Goal: Task Accomplishment & Management: Manage account settings

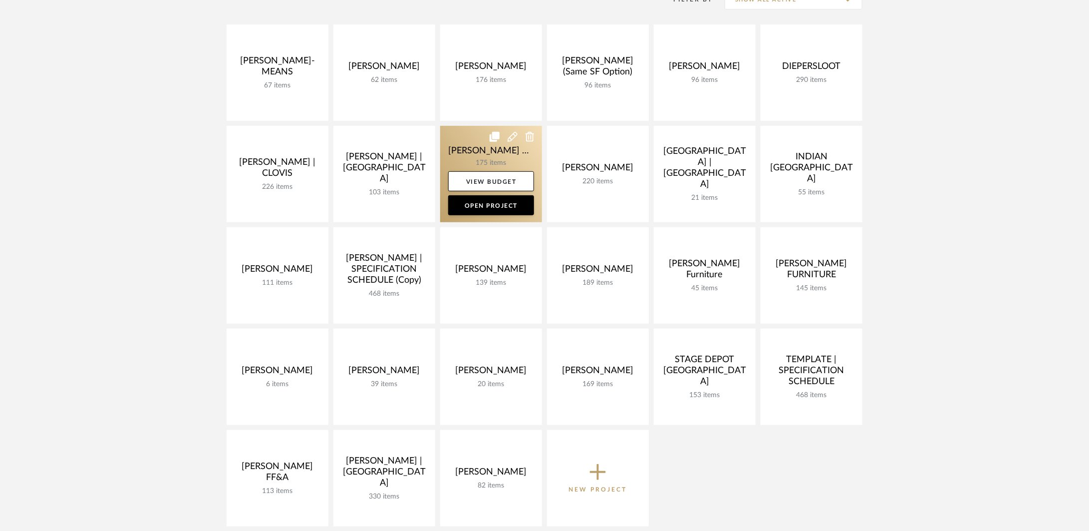
click at [462, 156] on link at bounding box center [491, 174] width 102 height 96
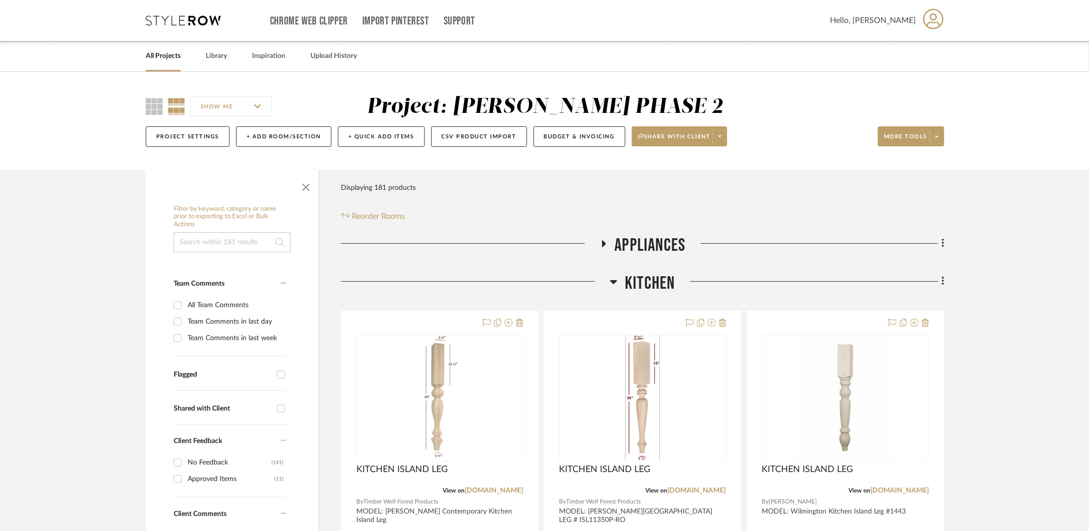
click at [644, 280] on span "Kitchen" at bounding box center [650, 283] width 50 height 21
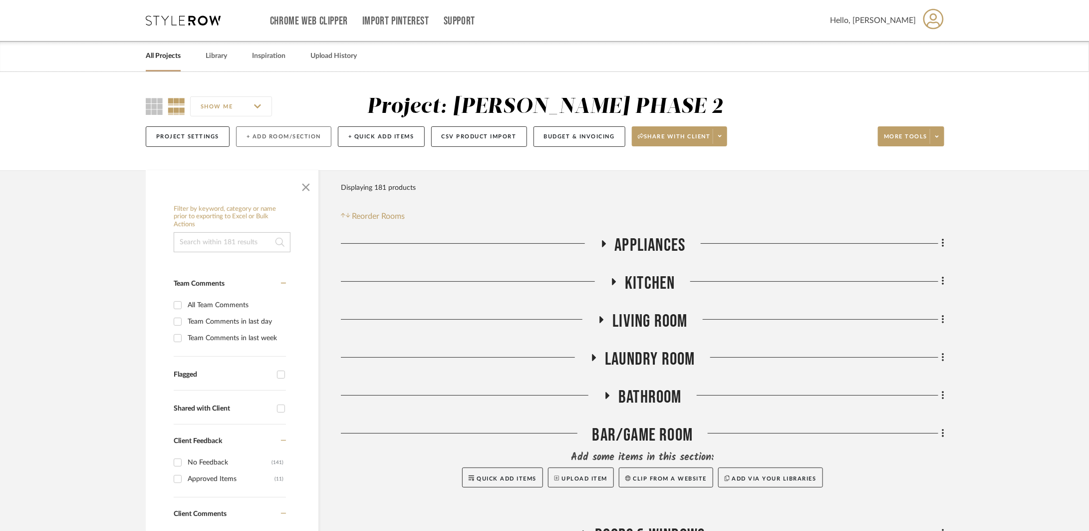
click at [312, 141] on button "+ Add Room/Section" at bounding box center [283, 136] width 95 height 20
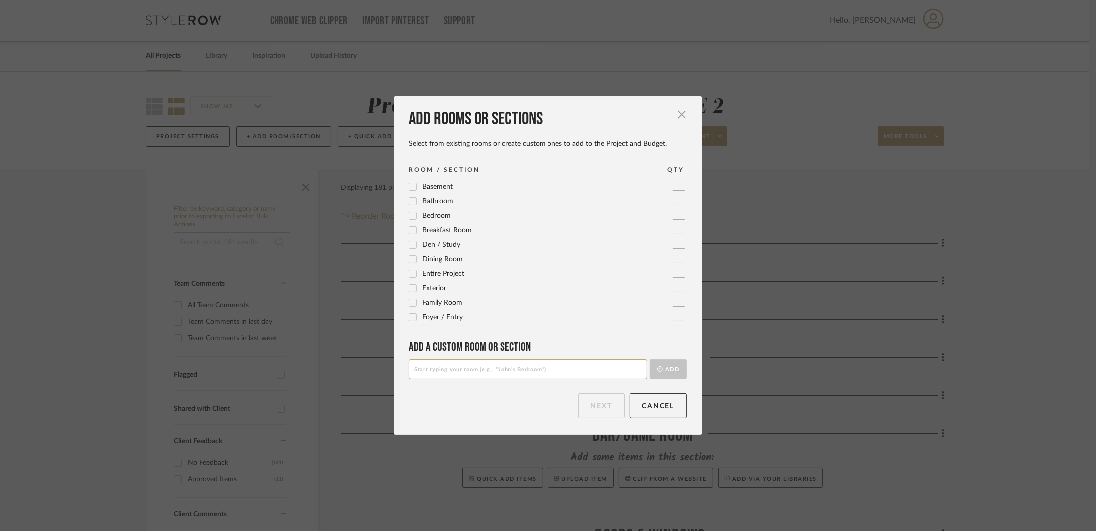
click at [420, 322] on div "Foyer / Entry" at bounding box center [436, 317] width 54 height 12
click at [417, 318] on label "Foyer / Entry" at bounding box center [436, 317] width 54 height 8
click at [600, 402] on button "Next" at bounding box center [601, 405] width 46 height 25
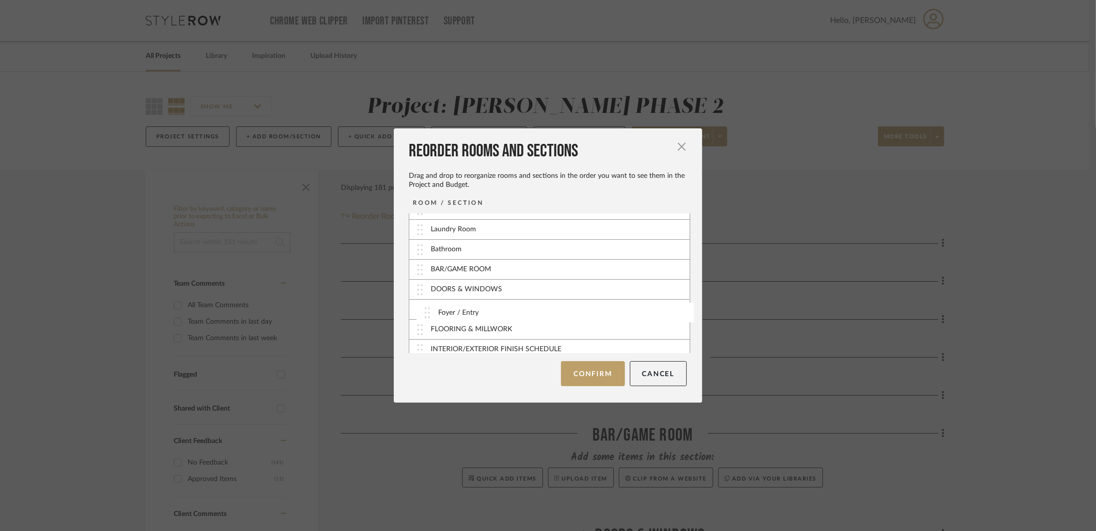
scroll to position [62, 0]
drag, startPoint x: 420, startPoint y: 342, endPoint x: 422, endPoint y: 278, distance: 64.4
drag, startPoint x: 419, startPoint y: 339, endPoint x: 452, endPoint y: 265, distance: 80.7
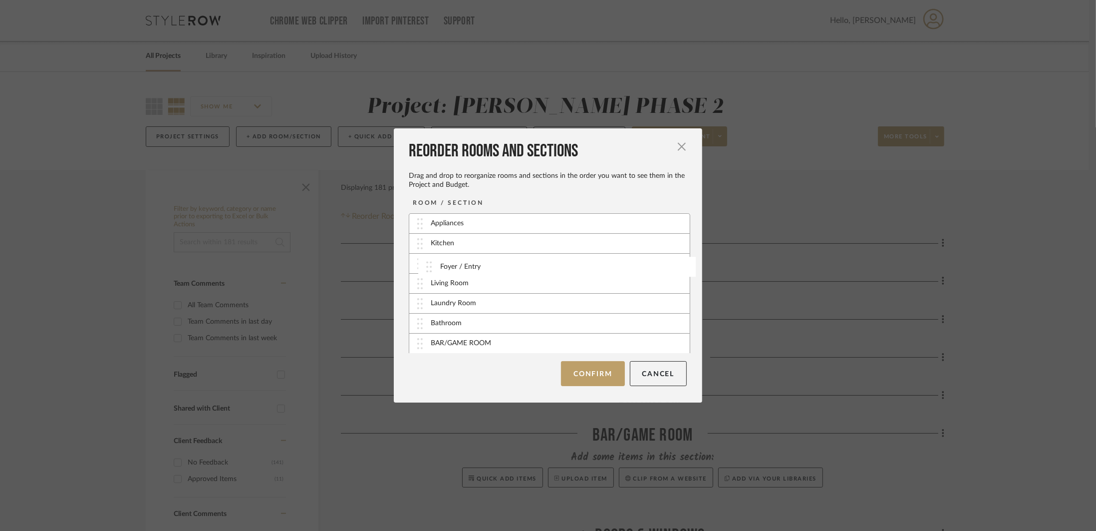
drag, startPoint x: 422, startPoint y: 282, endPoint x: 435, endPoint y: 265, distance: 21.5
click at [584, 372] on button "Confirm" at bounding box center [592, 373] width 63 height 25
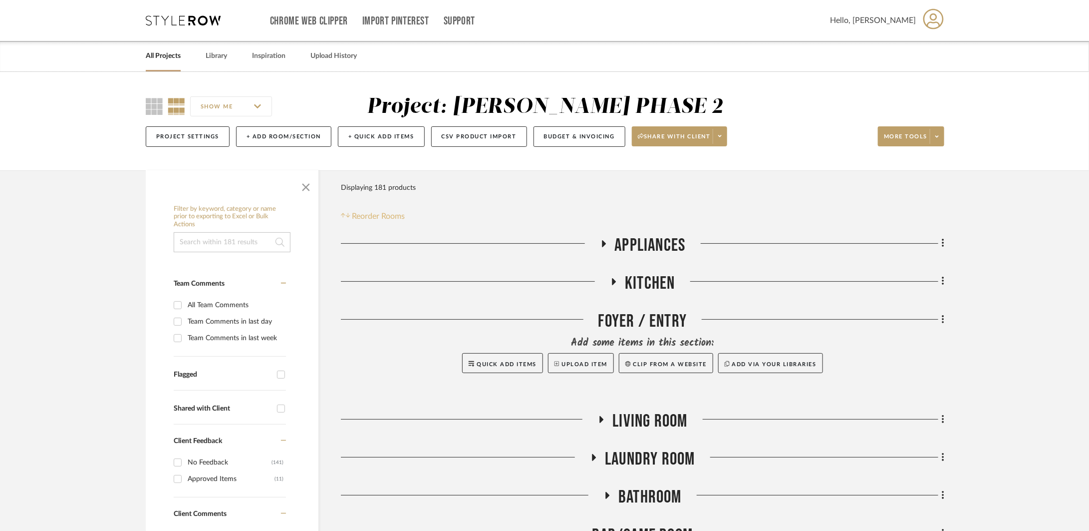
click at [385, 214] on span "Reorder Rooms" at bounding box center [378, 216] width 53 height 12
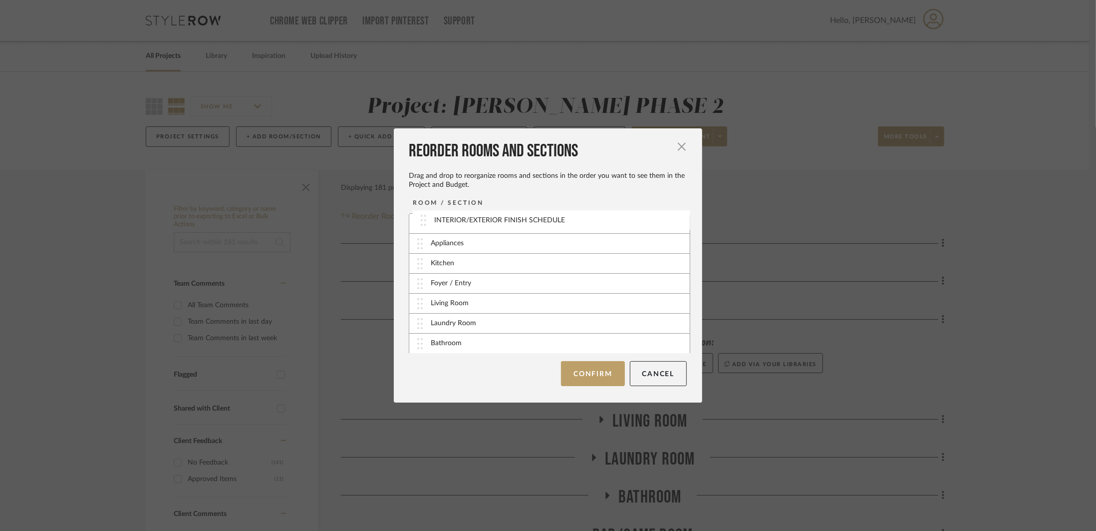
drag, startPoint x: 424, startPoint y: 342, endPoint x: 431, endPoint y: 220, distance: 122.5
drag, startPoint x: 416, startPoint y: 342, endPoint x: 435, endPoint y: 236, distance: 108.4
drag, startPoint x: 419, startPoint y: 346, endPoint x: 441, endPoint y: 242, distance: 106.6
drag, startPoint x: 424, startPoint y: 341, endPoint x: 428, endPoint y: 303, distance: 37.7
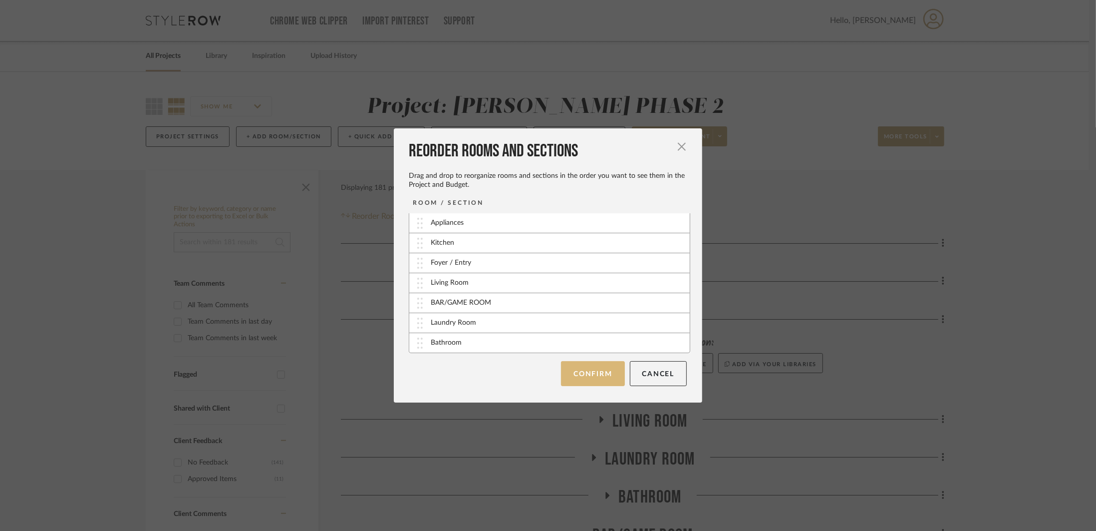
click at [576, 367] on button "Confirm" at bounding box center [592, 373] width 63 height 25
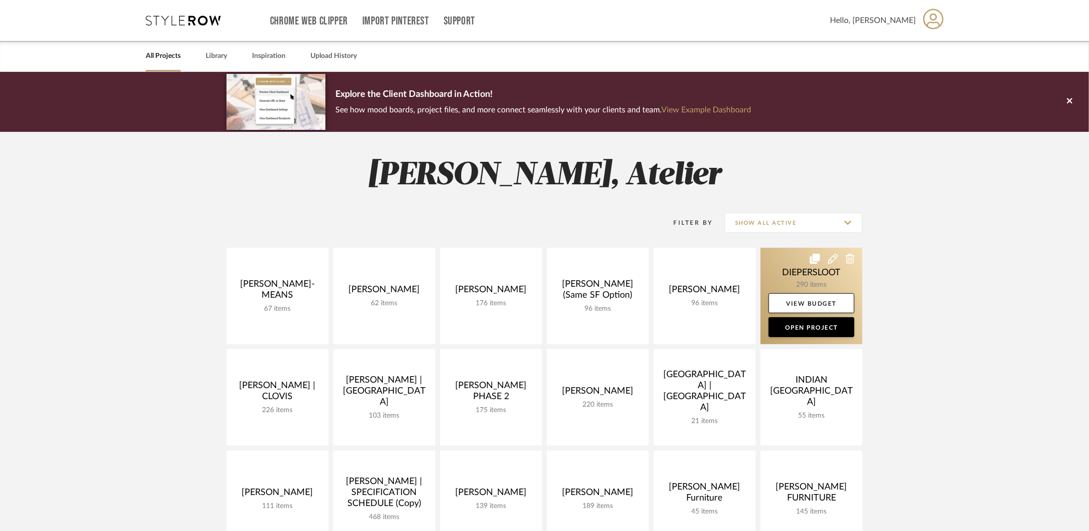
click at [788, 282] on link at bounding box center [812, 296] width 102 height 96
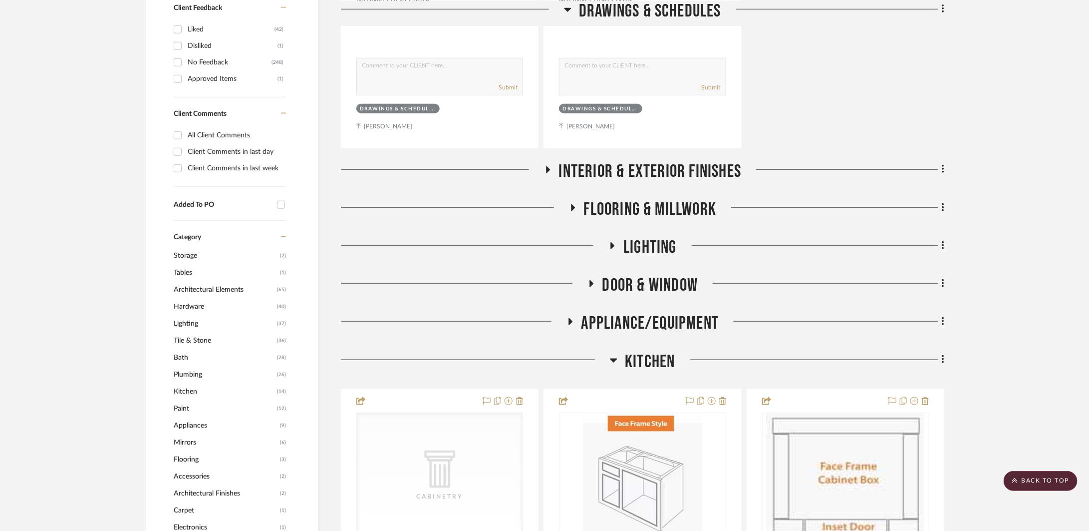
scroll to position [563, 0]
click at [604, 247] on div at bounding box center [475, 248] width 268 height 25
click at [620, 242] on h3 "LIGHTING" at bounding box center [642, 246] width 68 height 21
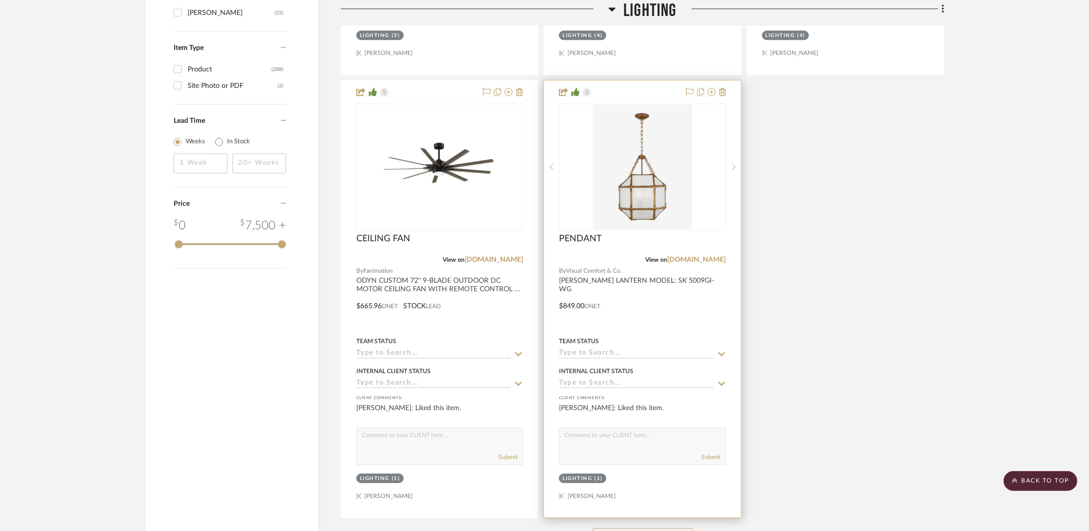
scroll to position [1858, 0]
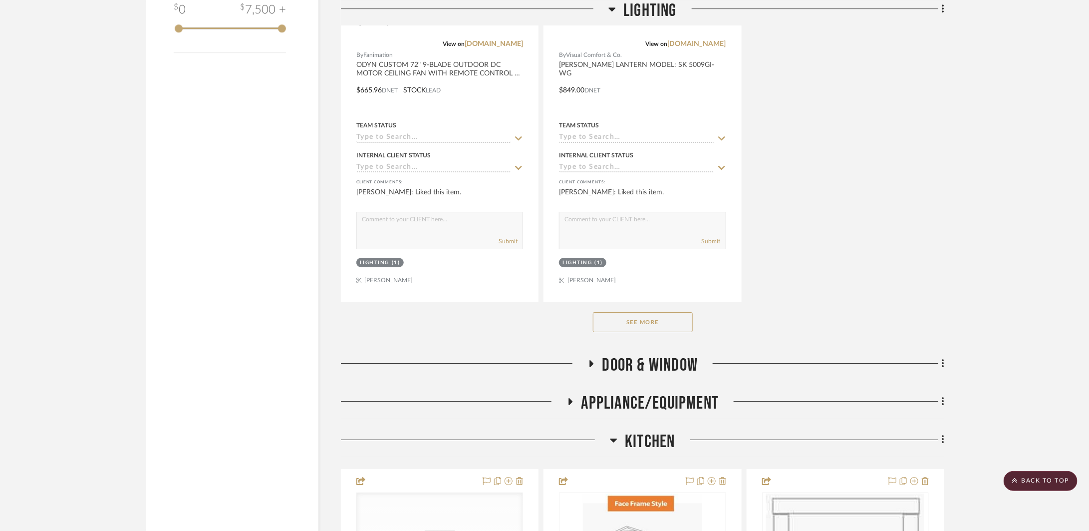
click at [656, 331] on div "See More" at bounding box center [642, 322] width 603 height 40
click at [656, 323] on button "See More" at bounding box center [643, 322] width 100 height 20
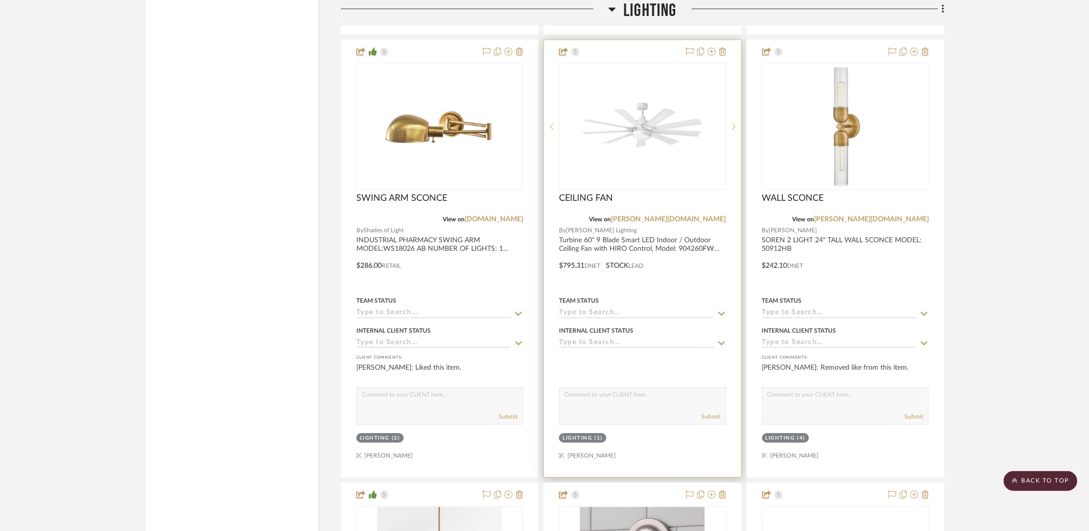
scroll to position [3884, 0]
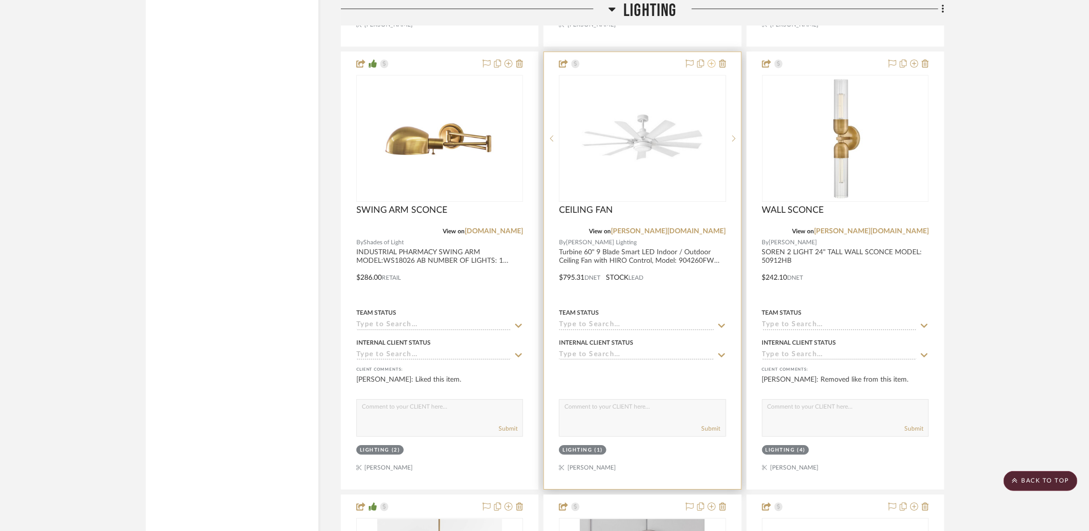
click at [714, 67] on icon at bounding box center [712, 63] width 8 height 8
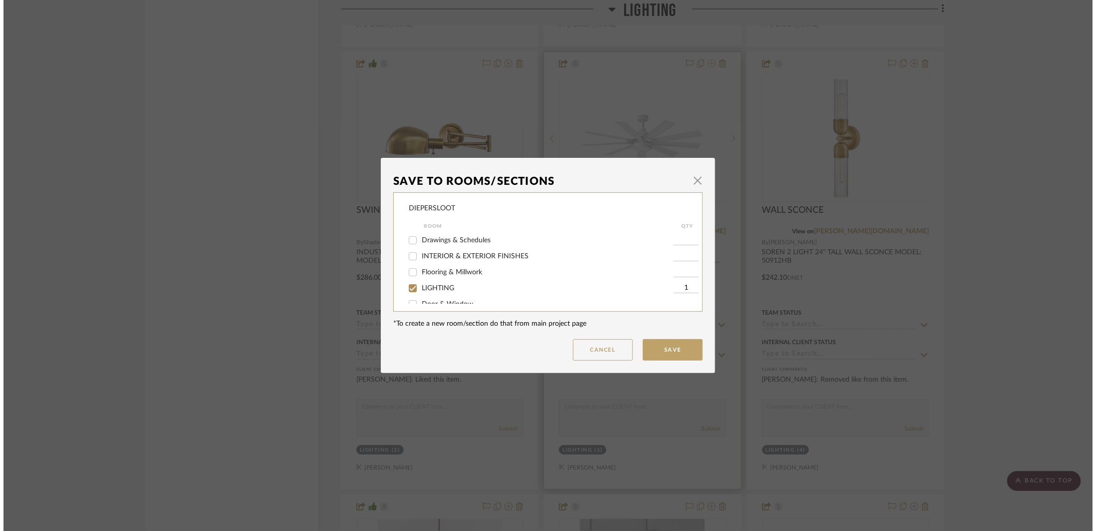
scroll to position [0, 0]
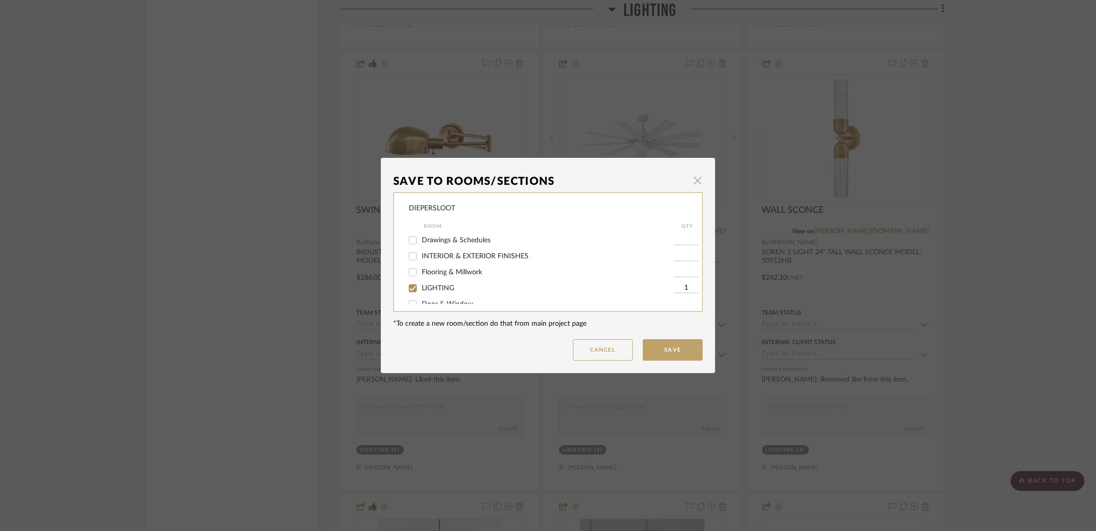
click at [694, 185] on span "button" at bounding box center [698, 180] width 20 height 20
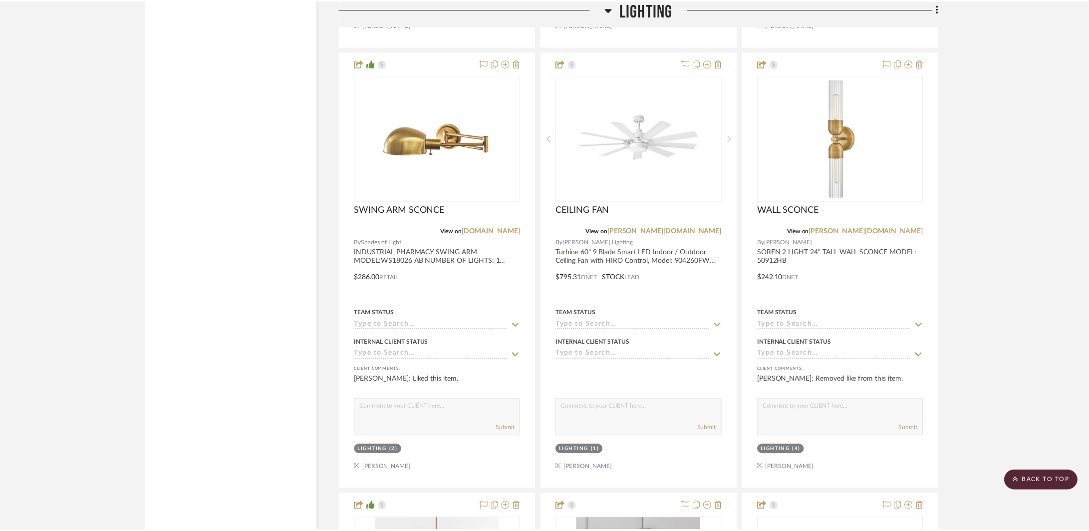
scroll to position [3884, 0]
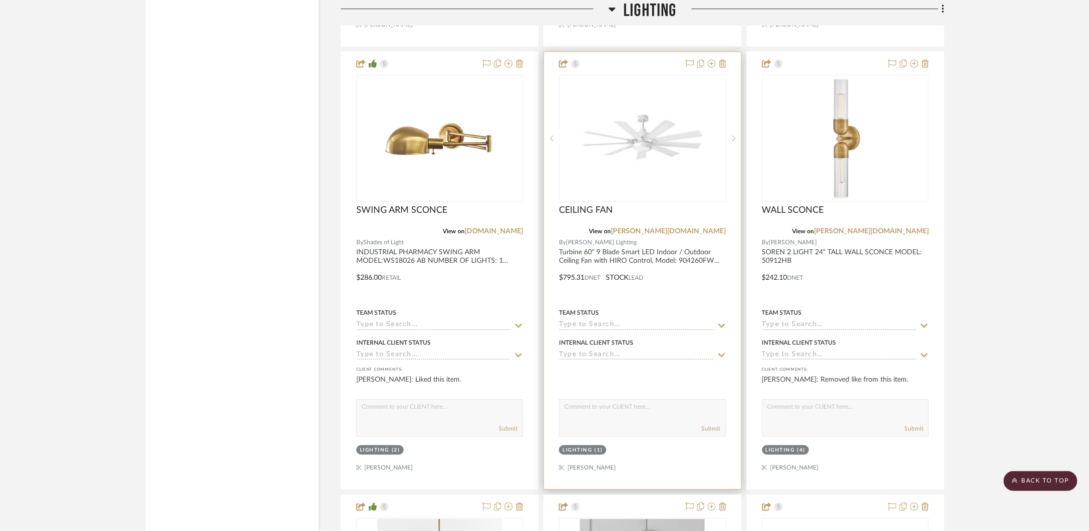
click at [704, 286] on div at bounding box center [642, 270] width 197 height 437
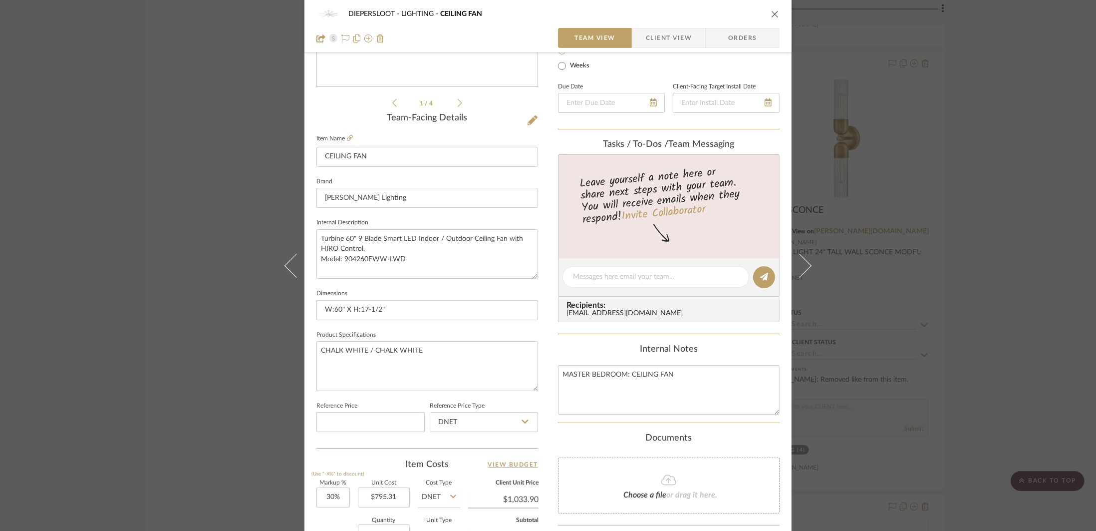
scroll to position [0, 0]
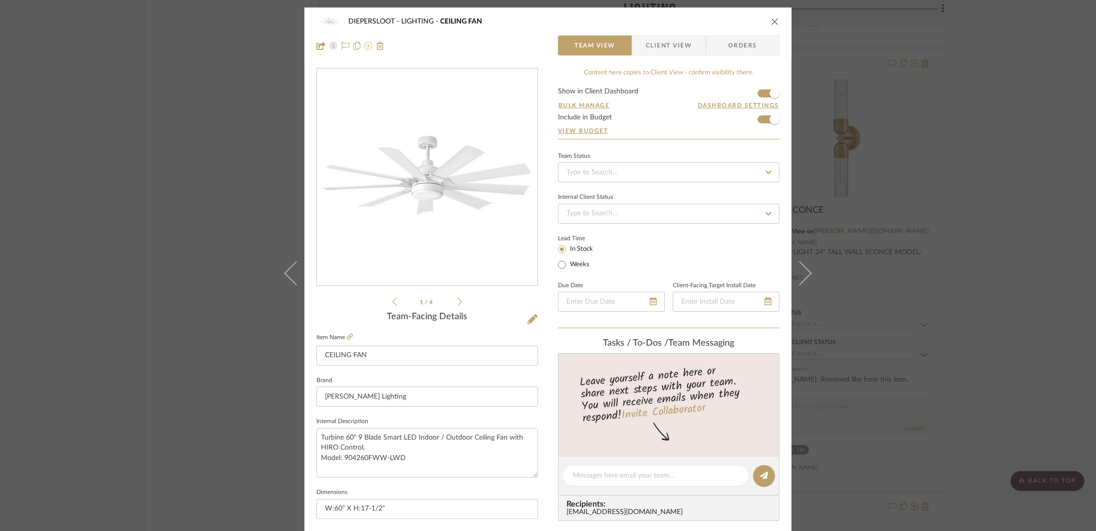
click at [364, 48] on icon at bounding box center [368, 46] width 8 height 8
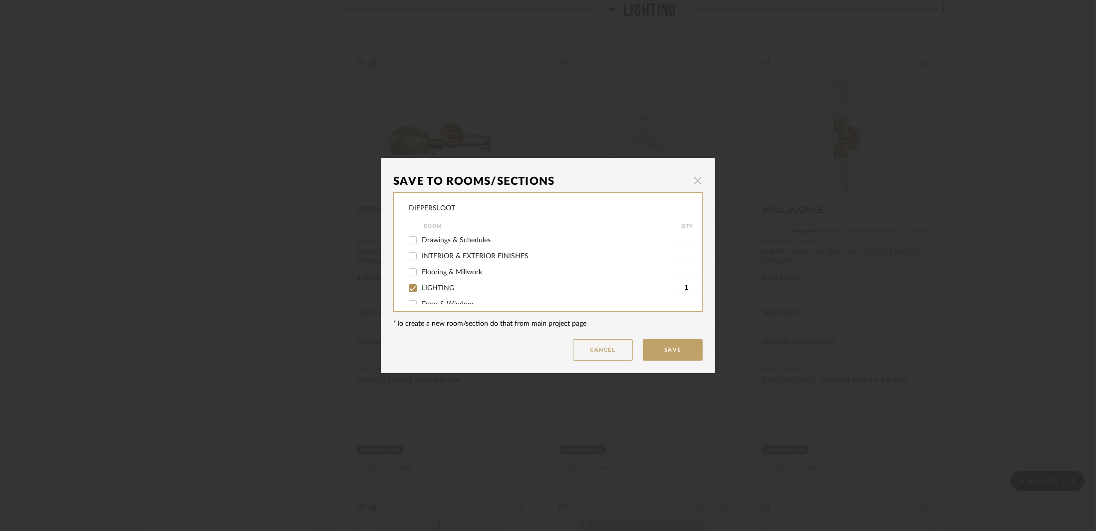
click at [694, 180] on span "button" at bounding box center [698, 180] width 20 height 20
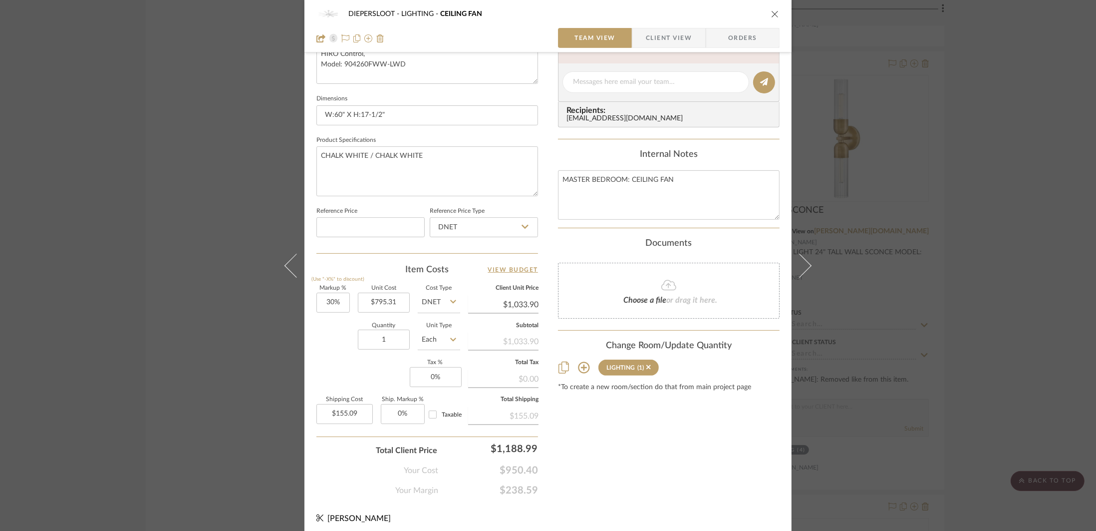
scroll to position [398, 0]
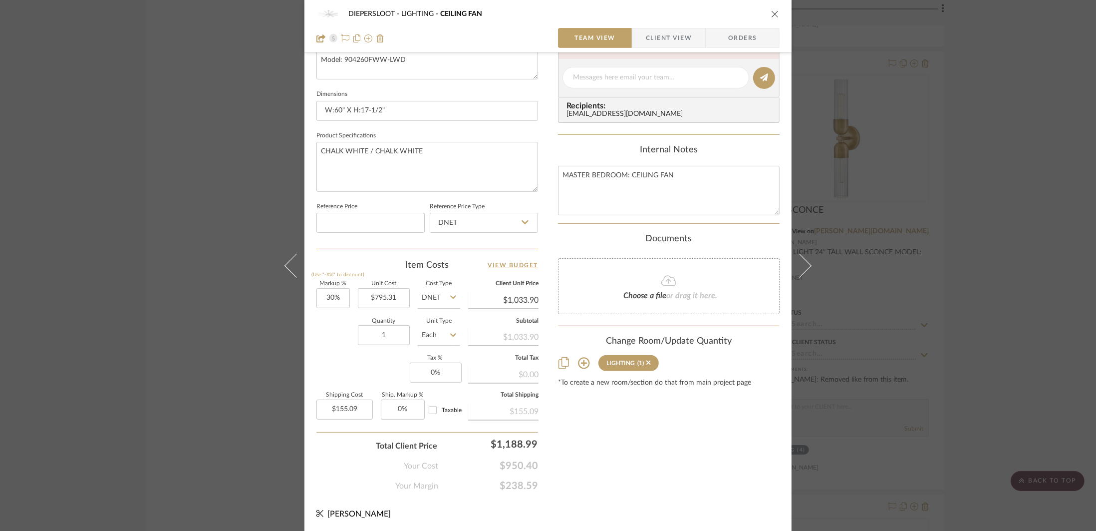
click at [181, 268] on div "DIEPERSLOOT LIGHTING CEILING FAN Team View Client View Orders 1 / 4 Team-Facing…" at bounding box center [548, 265] width 1096 height 531
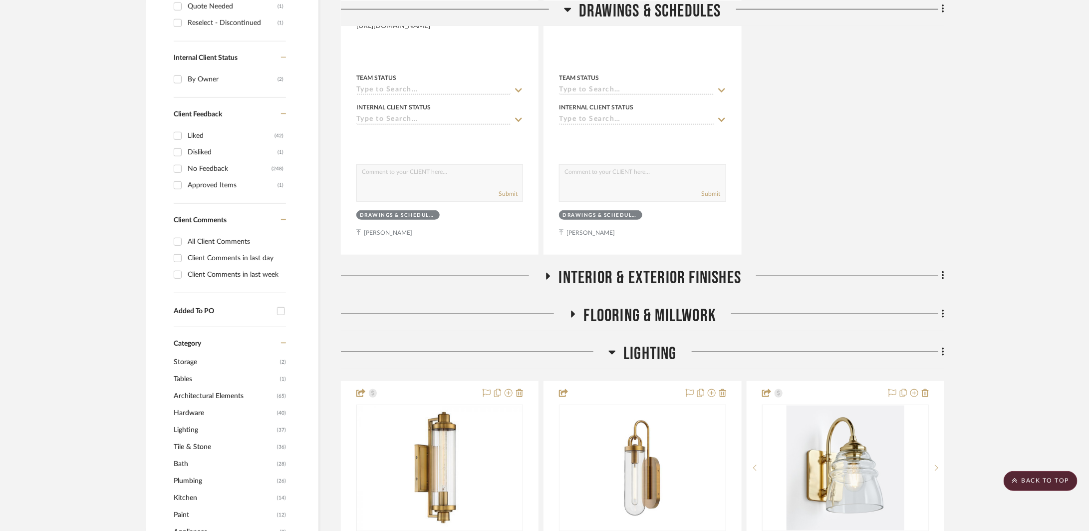
scroll to position [0, 0]
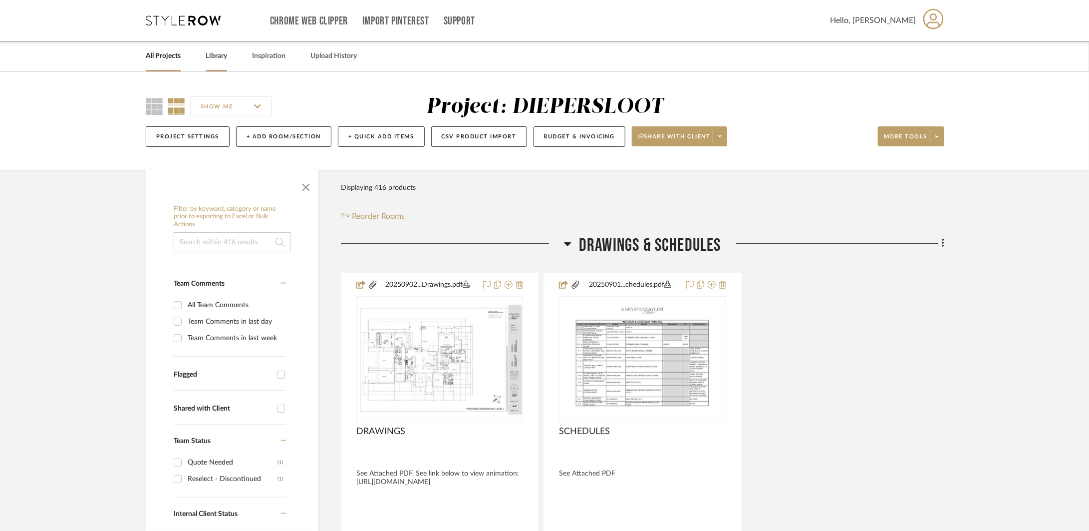
click at [211, 52] on link "Library" at bounding box center [216, 55] width 21 height 13
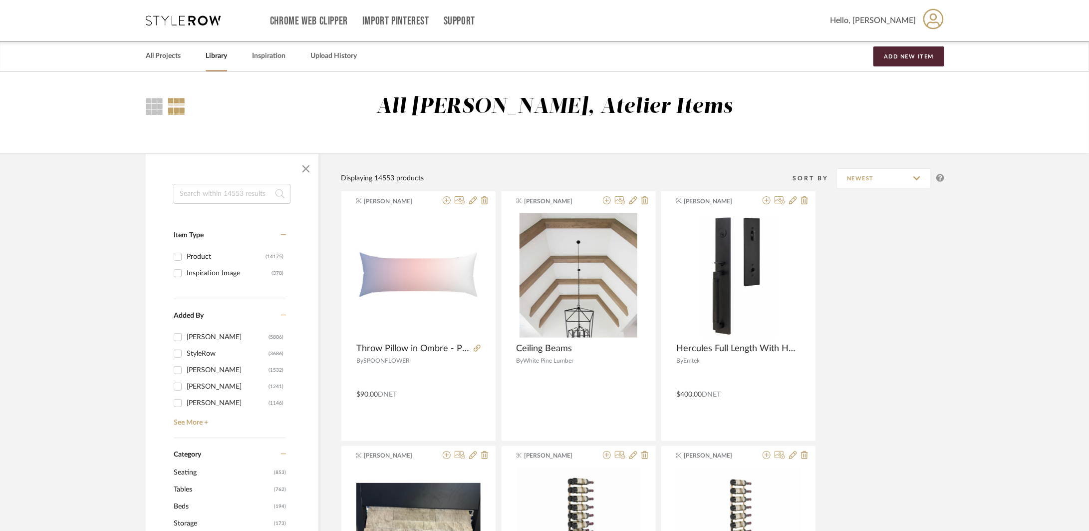
click at [235, 185] on input at bounding box center [232, 194] width 117 height 20
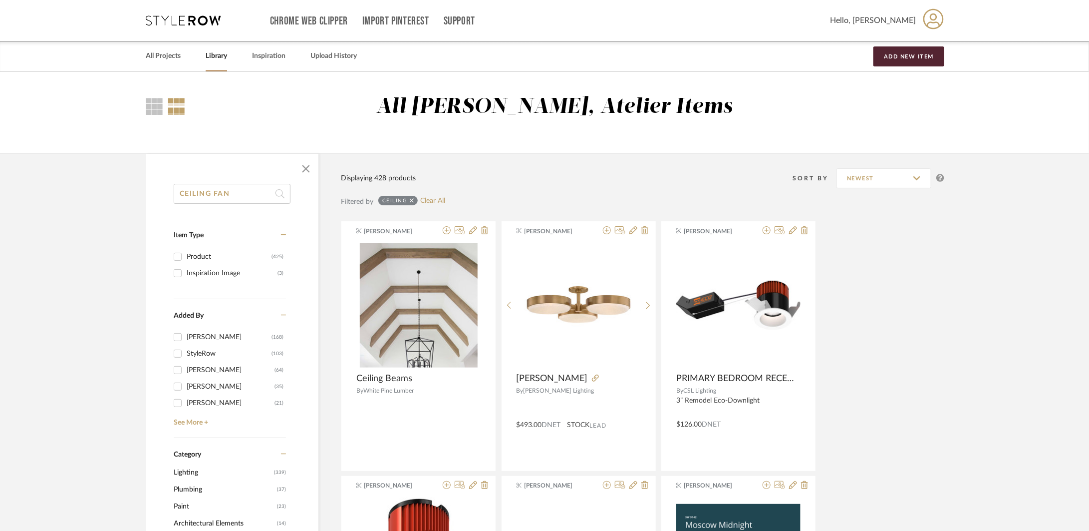
type input "CEILING FAN"
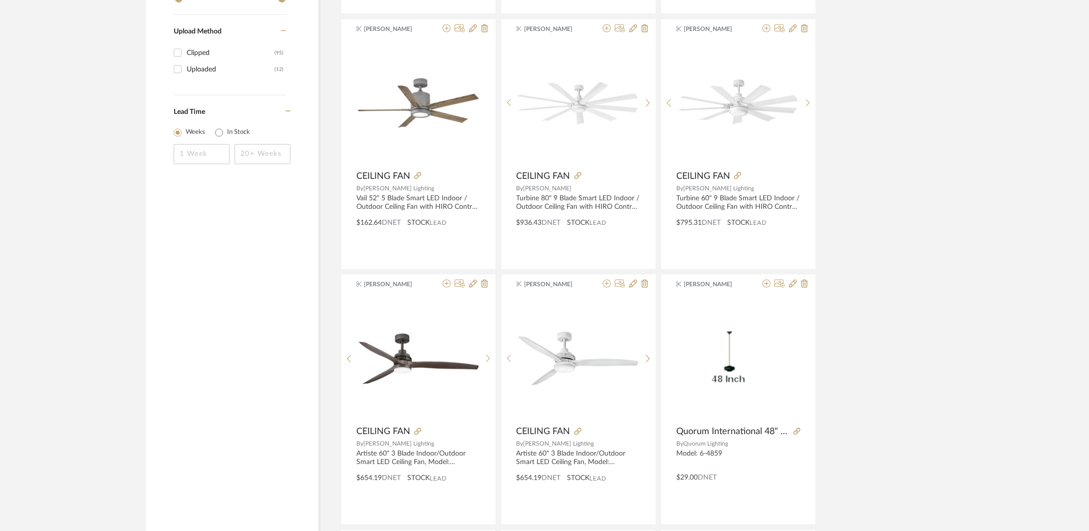
scroll to position [984, 0]
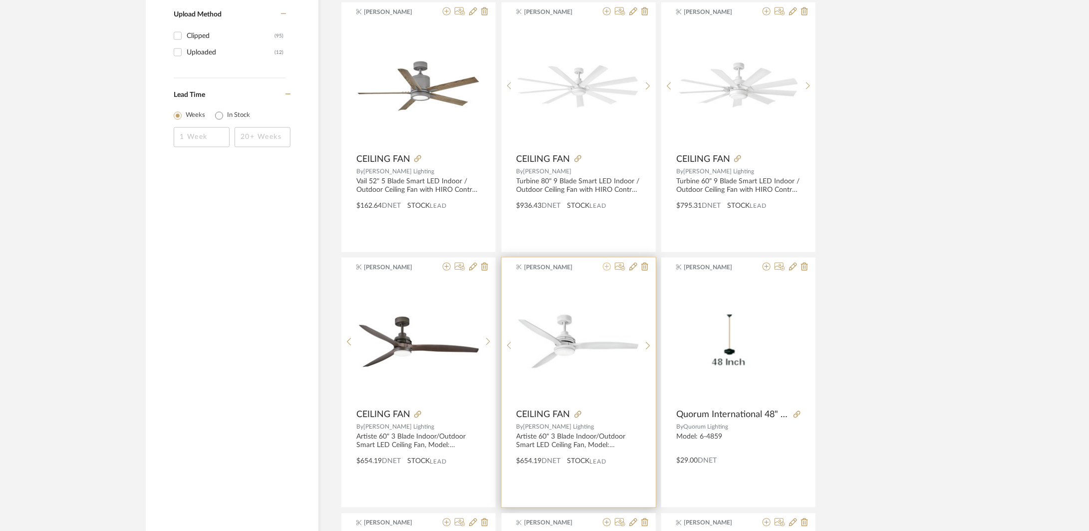
click at [608, 271] on icon at bounding box center [607, 267] width 8 height 8
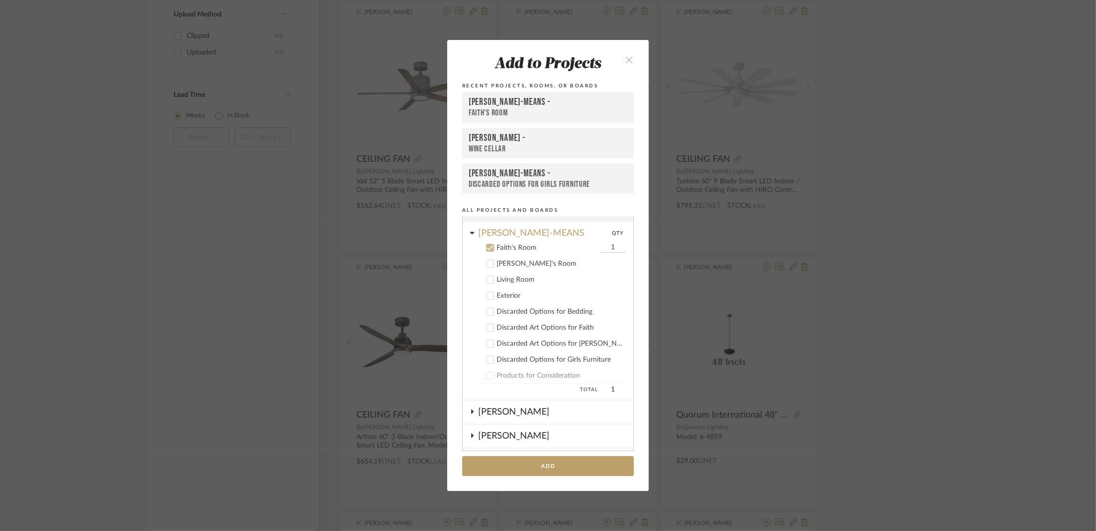
scroll to position [5, 0]
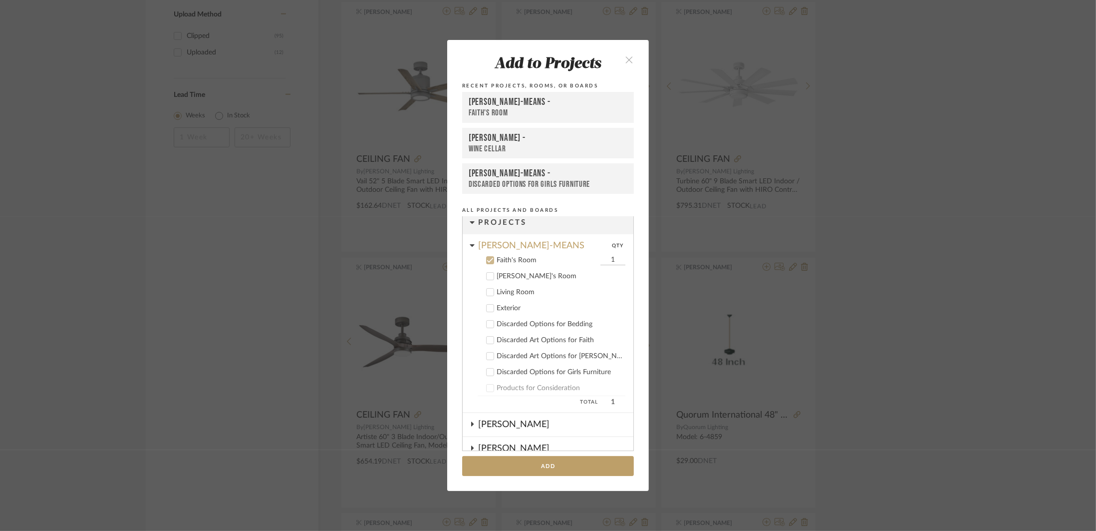
click at [492, 260] on label "Faith's Room 1" at bounding box center [552, 260] width 148 height 10
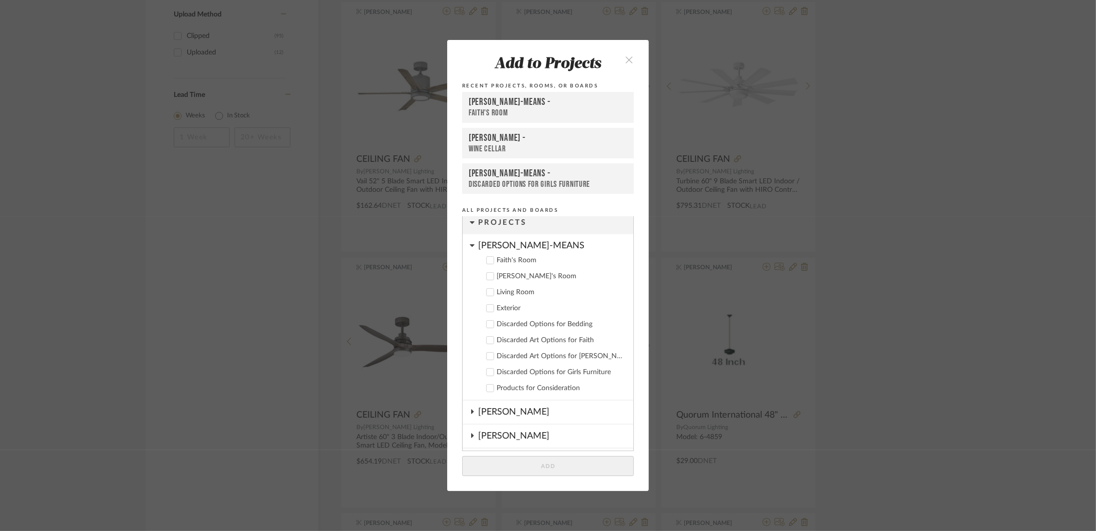
click at [473, 244] on cdk-nested-tree-node "[PERSON_NAME]-MEANS Faith's Room [PERSON_NAME]'s Room Living Room Exterior Disc…" at bounding box center [548, 317] width 171 height 166
click at [470, 246] on icon at bounding box center [472, 245] width 4 height 2
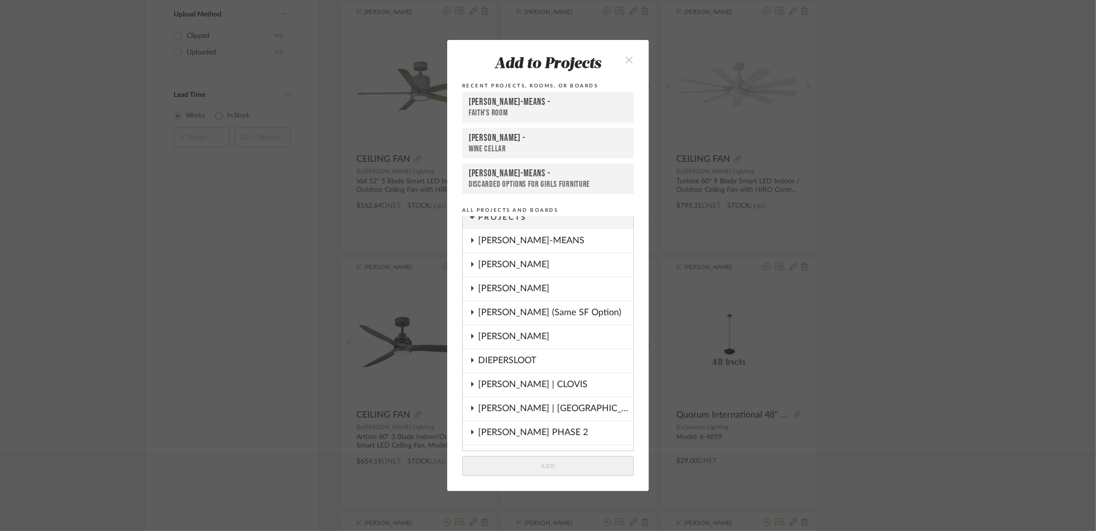
scroll to position [51, 0]
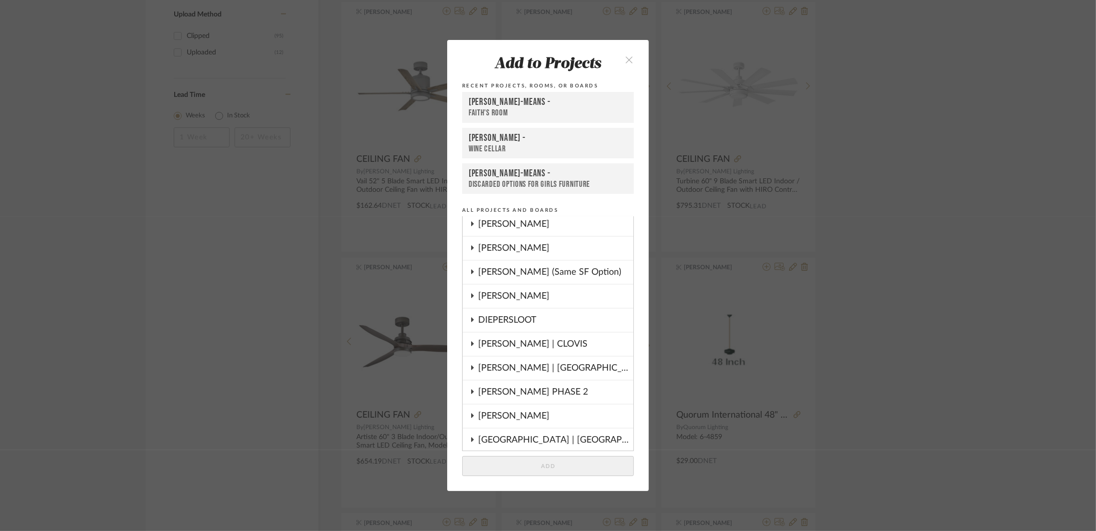
click at [470, 388] on fa-icon at bounding box center [472, 392] width 5 height 8
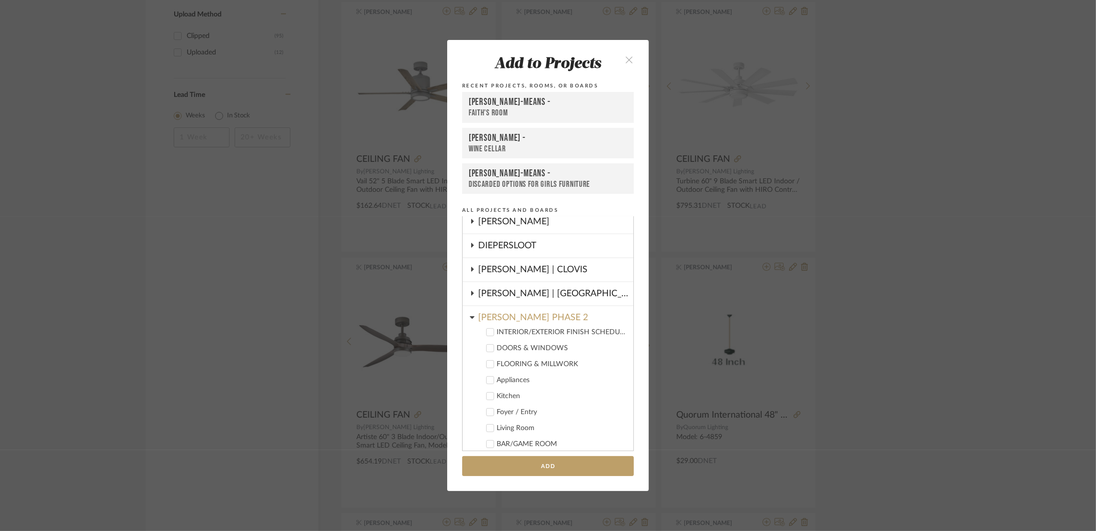
scroll to position [126, 0]
click at [487, 422] on label "Living Room" at bounding box center [552, 427] width 148 height 10
click at [537, 470] on button "Add" at bounding box center [548, 466] width 172 height 20
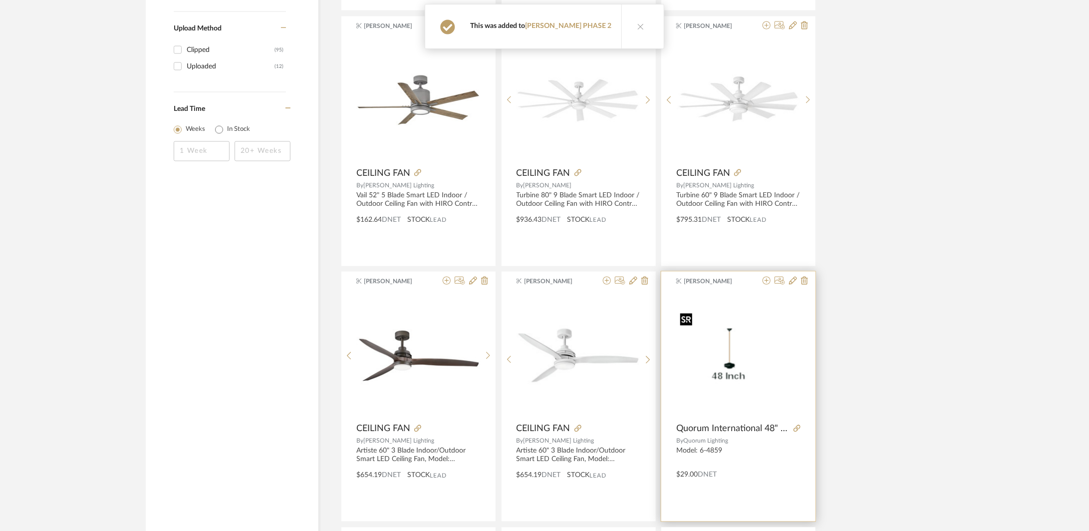
scroll to position [955, 0]
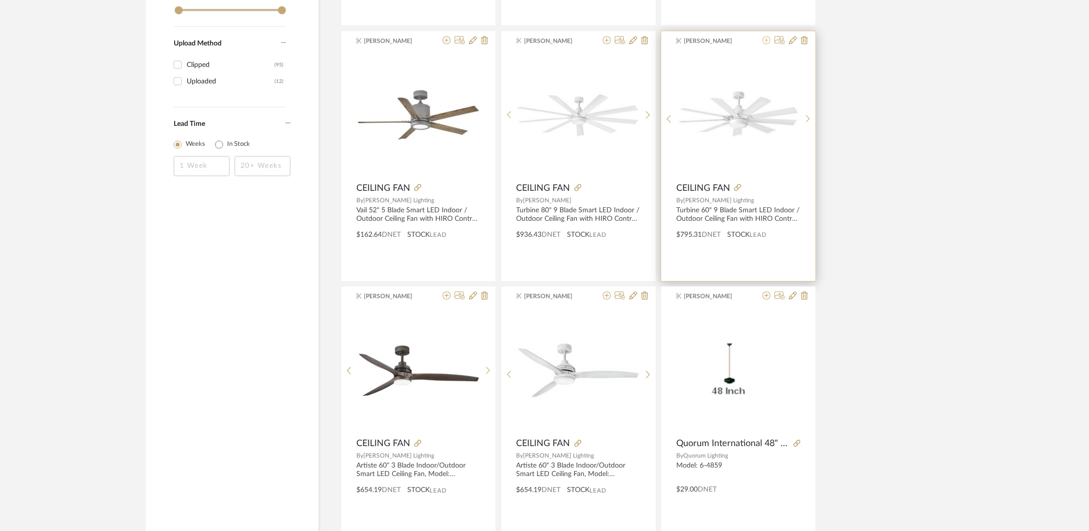
click at [763, 43] on icon at bounding box center [767, 40] width 8 height 8
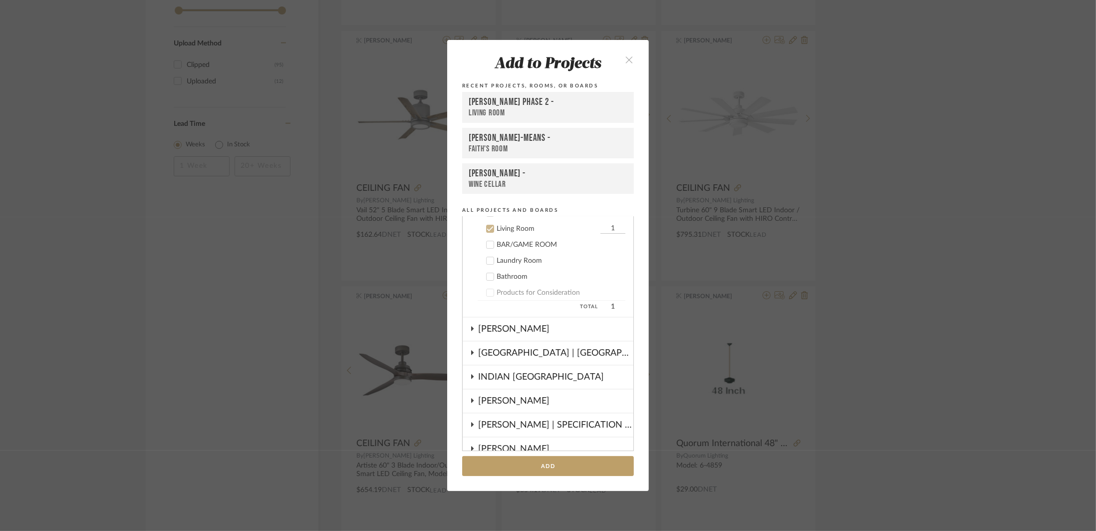
scroll to position [325, 0]
click at [490, 228] on icon at bounding box center [490, 228] width 7 height 7
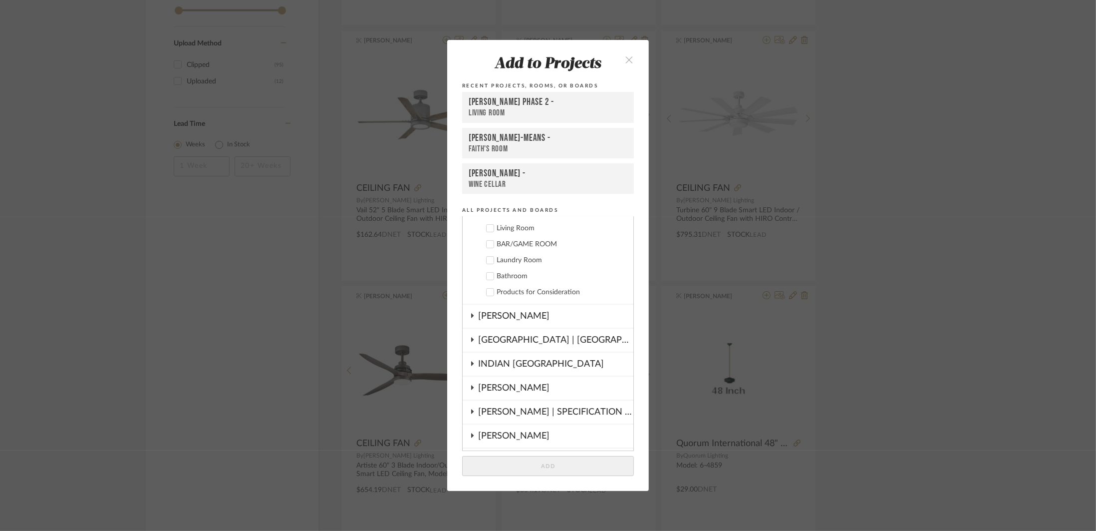
scroll to position [301, 0]
click at [489, 249] on icon at bounding box center [490, 252] width 7 height 7
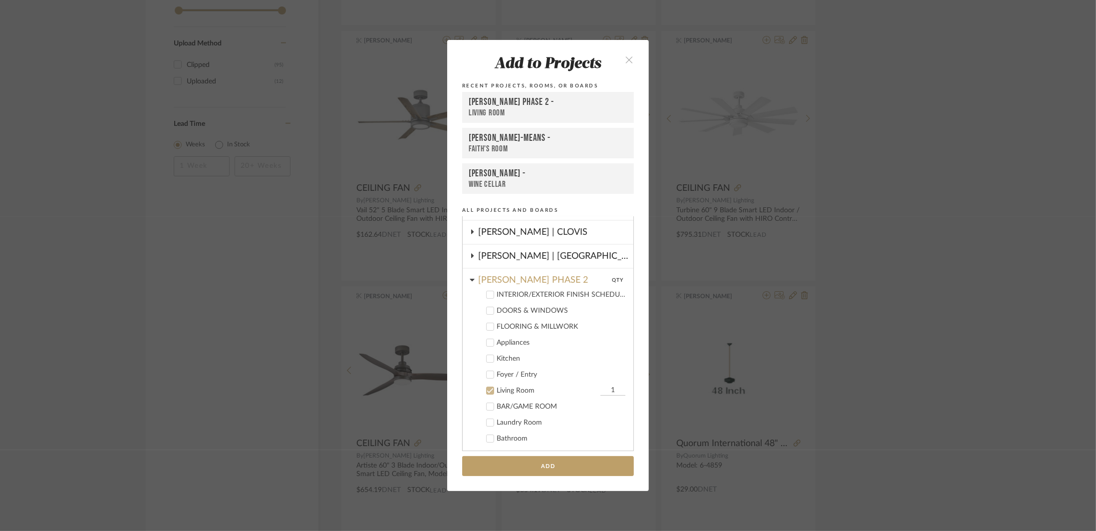
scroll to position [161, 0]
click at [550, 465] on button "Add" at bounding box center [548, 466] width 172 height 20
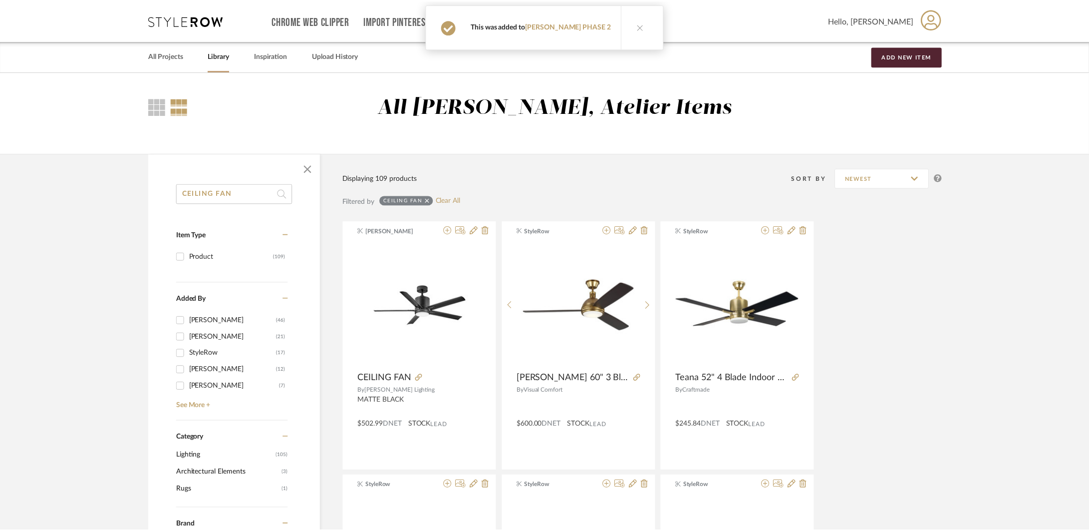
scroll to position [955, 0]
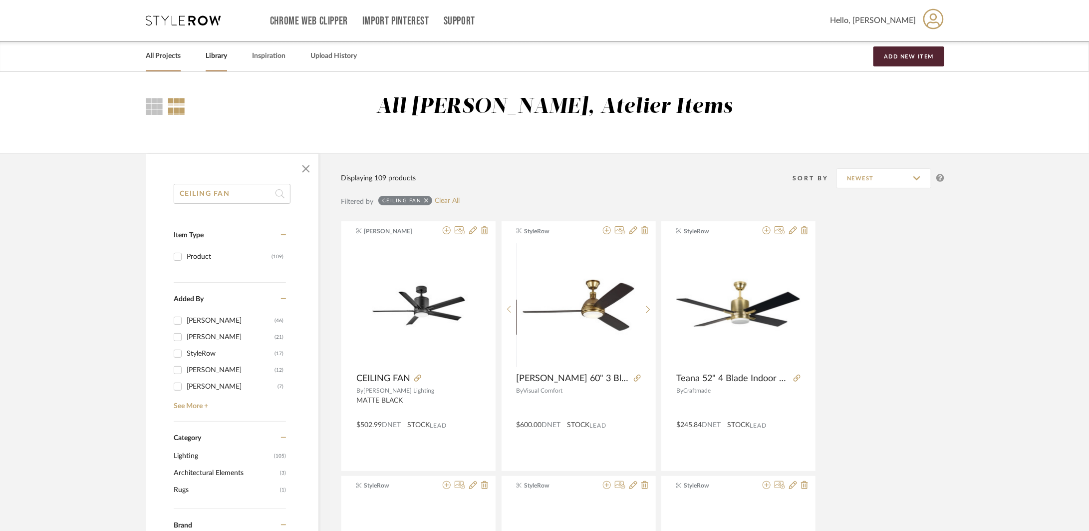
click at [179, 70] on div "All Projects" at bounding box center [163, 56] width 35 height 30
click at [164, 48] on div "All Projects" at bounding box center [163, 56] width 35 height 30
click at [160, 60] on link "All Projects" at bounding box center [163, 55] width 35 height 13
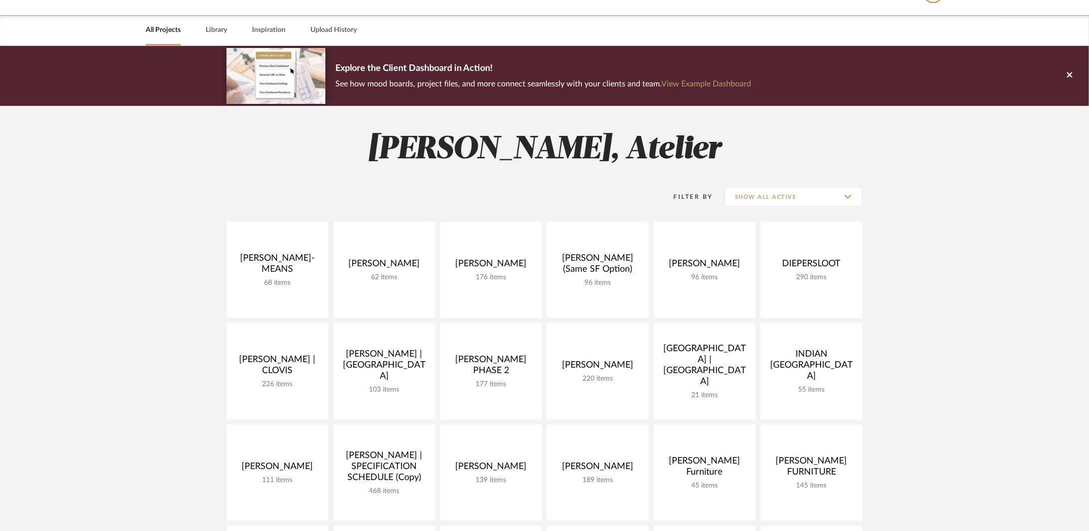
scroll to position [140, 0]
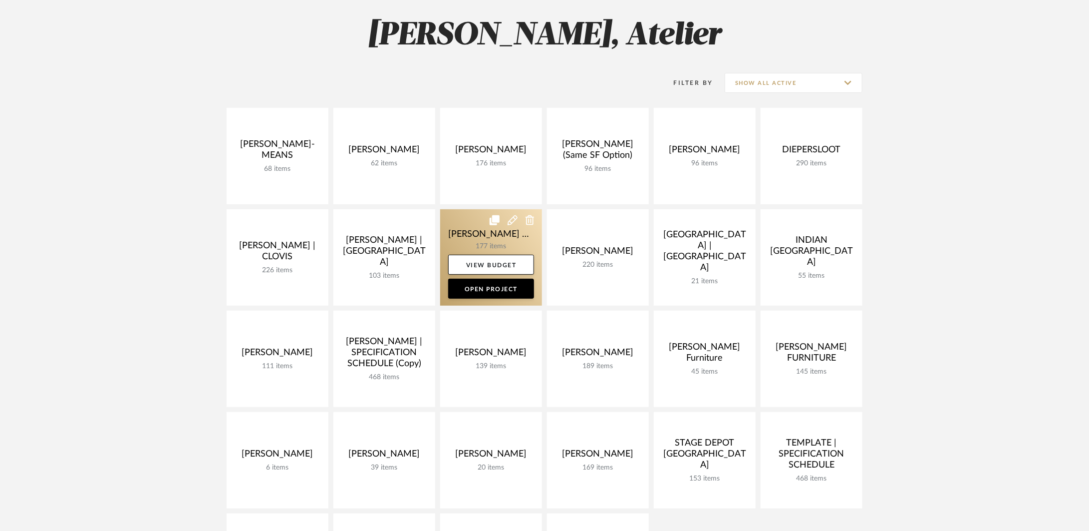
click at [456, 233] on link at bounding box center [491, 257] width 102 height 96
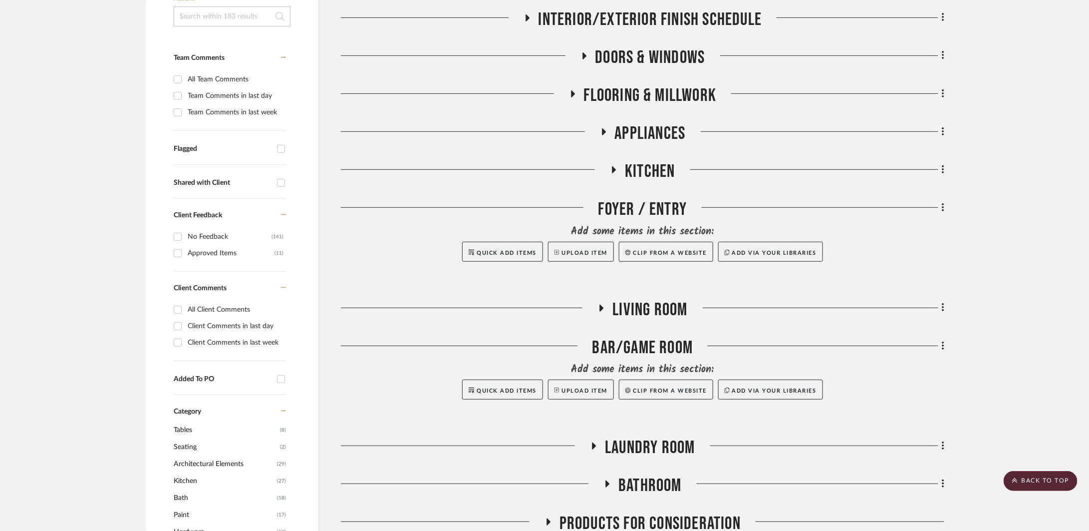
click at [642, 315] on span "Living Room" at bounding box center [649, 309] width 75 height 21
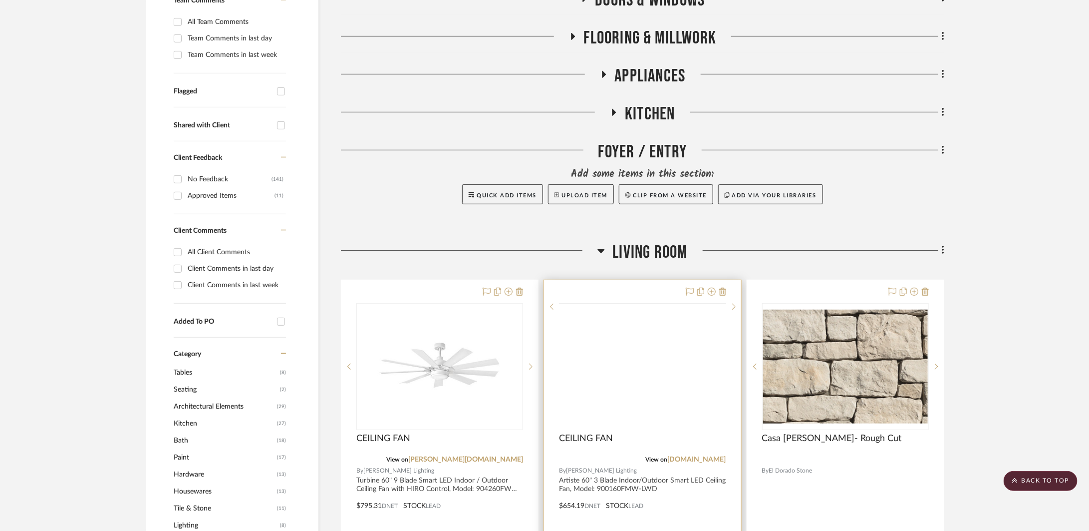
scroll to position [425, 0]
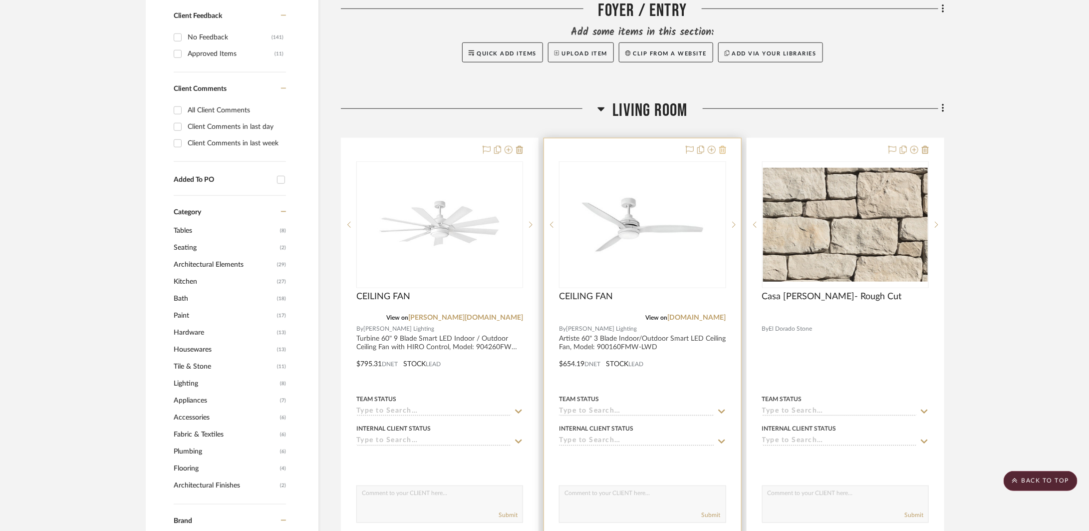
click at [722, 151] on icon at bounding box center [722, 150] width 7 height 8
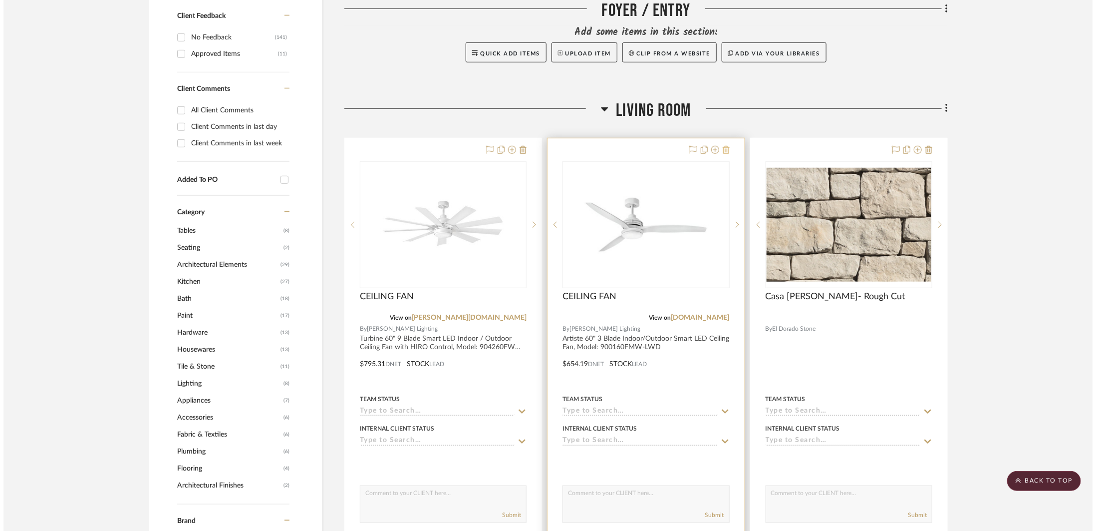
scroll to position [0, 0]
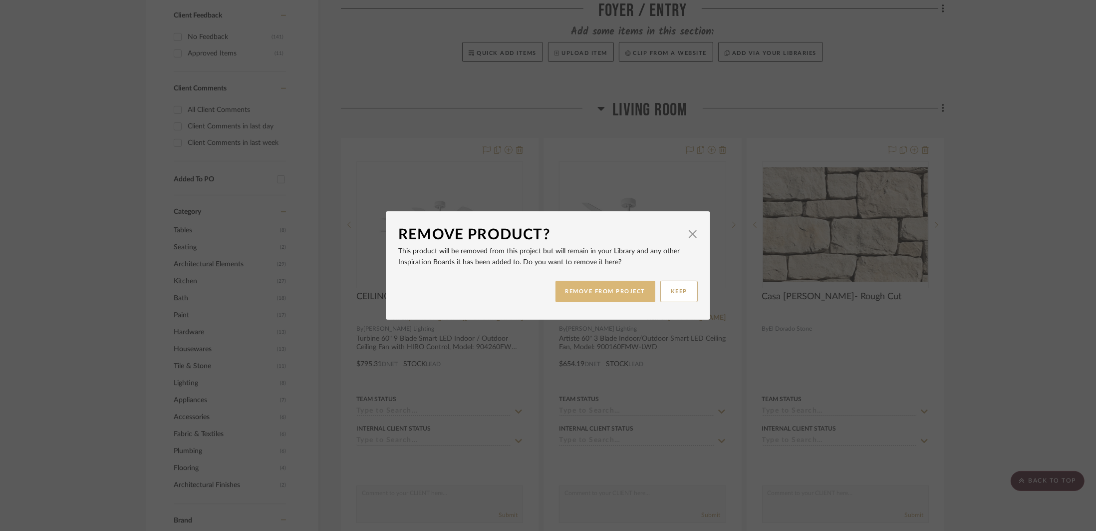
click at [627, 290] on button "REMOVE FROM PROJECT" at bounding box center [606, 291] width 100 height 21
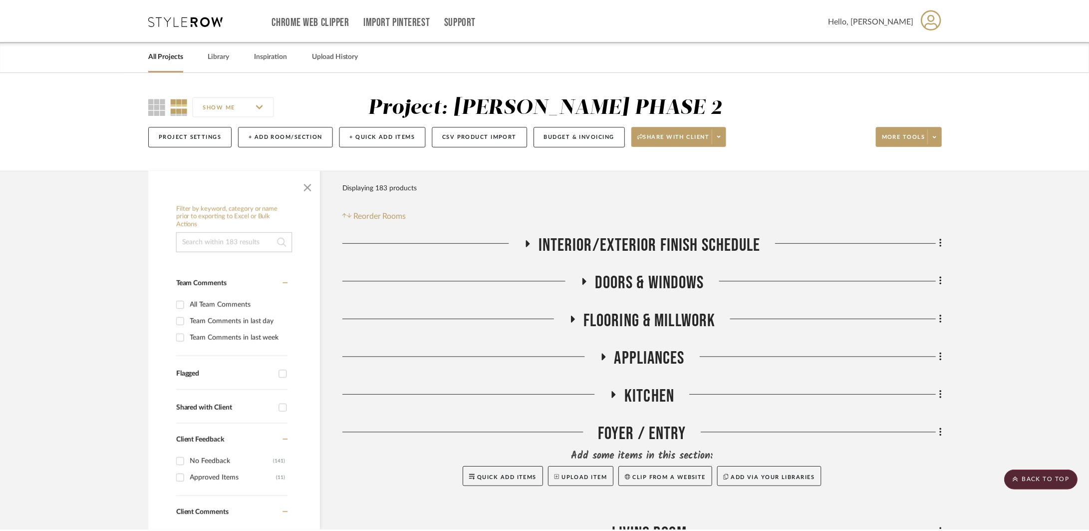
scroll to position [425, 0]
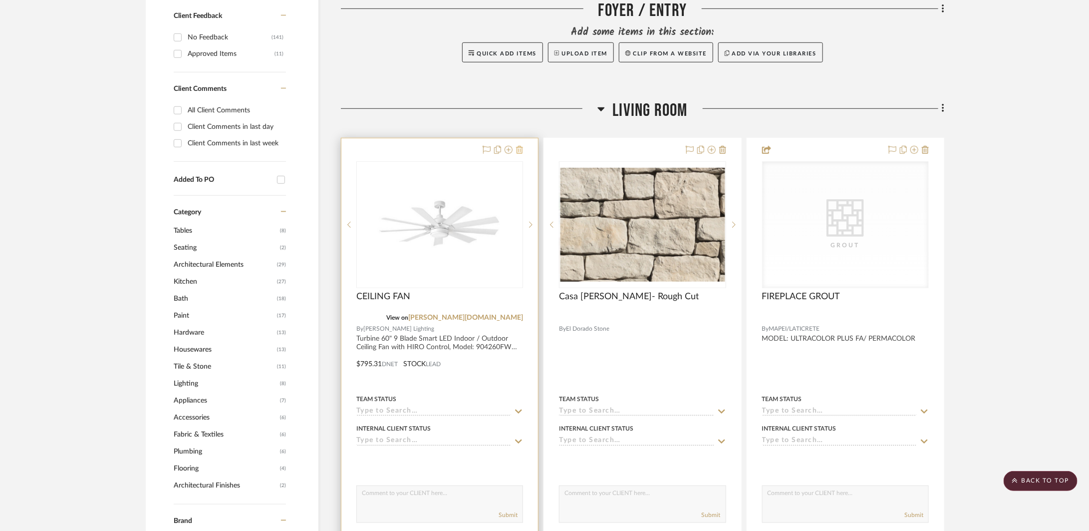
click at [520, 150] on icon at bounding box center [519, 150] width 7 height 8
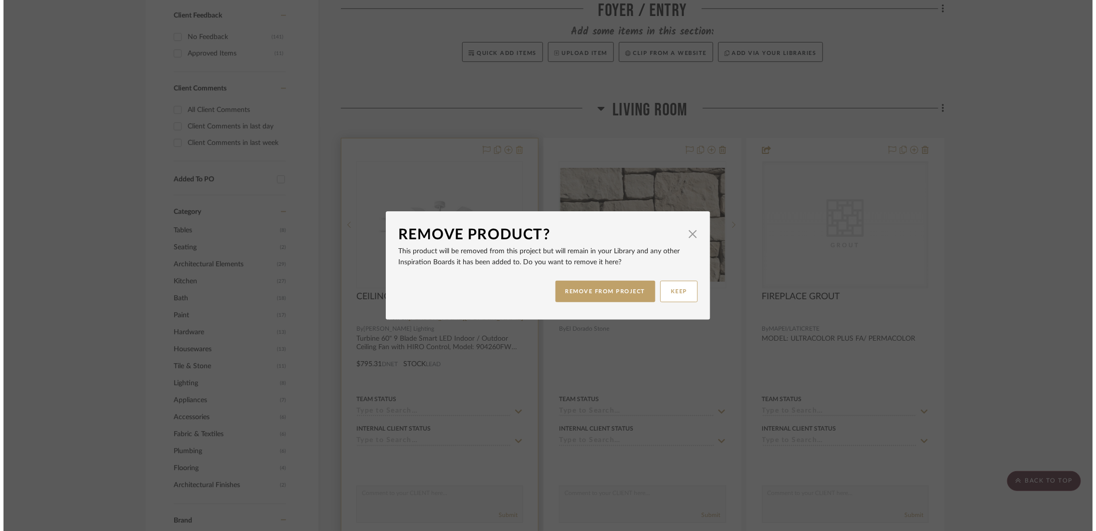
scroll to position [0, 0]
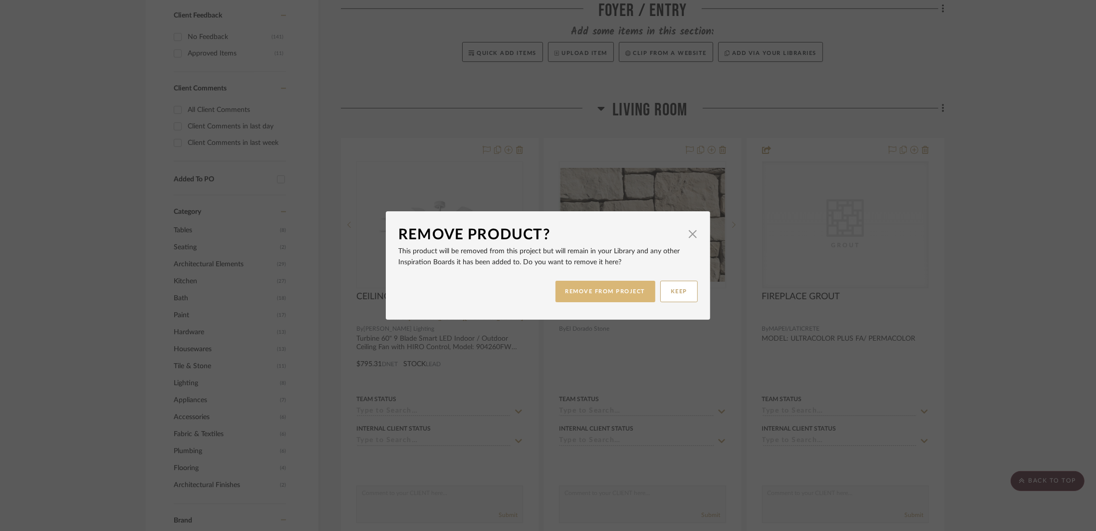
click at [601, 285] on button "REMOVE FROM PROJECT" at bounding box center [606, 291] width 100 height 21
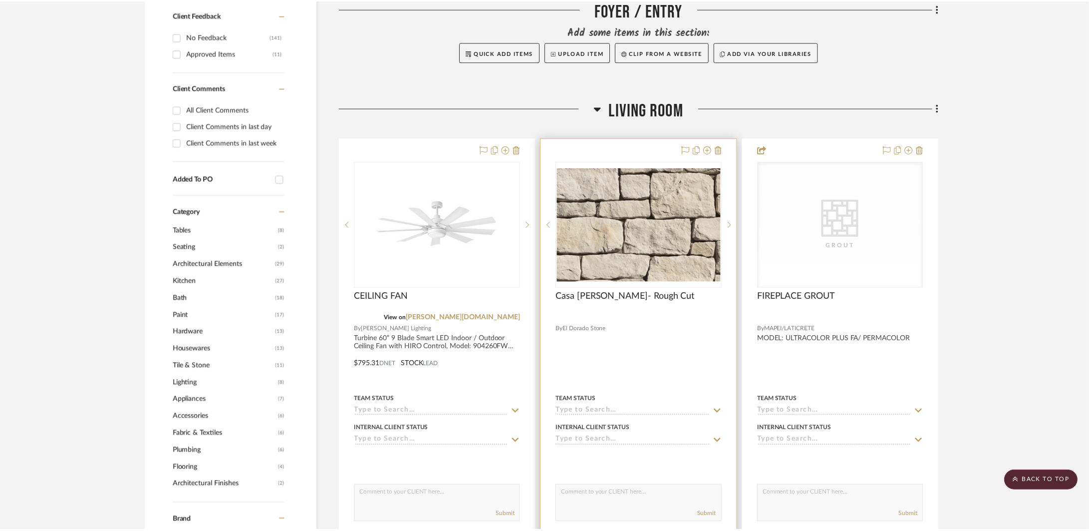
scroll to position [425, 0]
